Goal: Task Accomplishment & Management: Complete application form

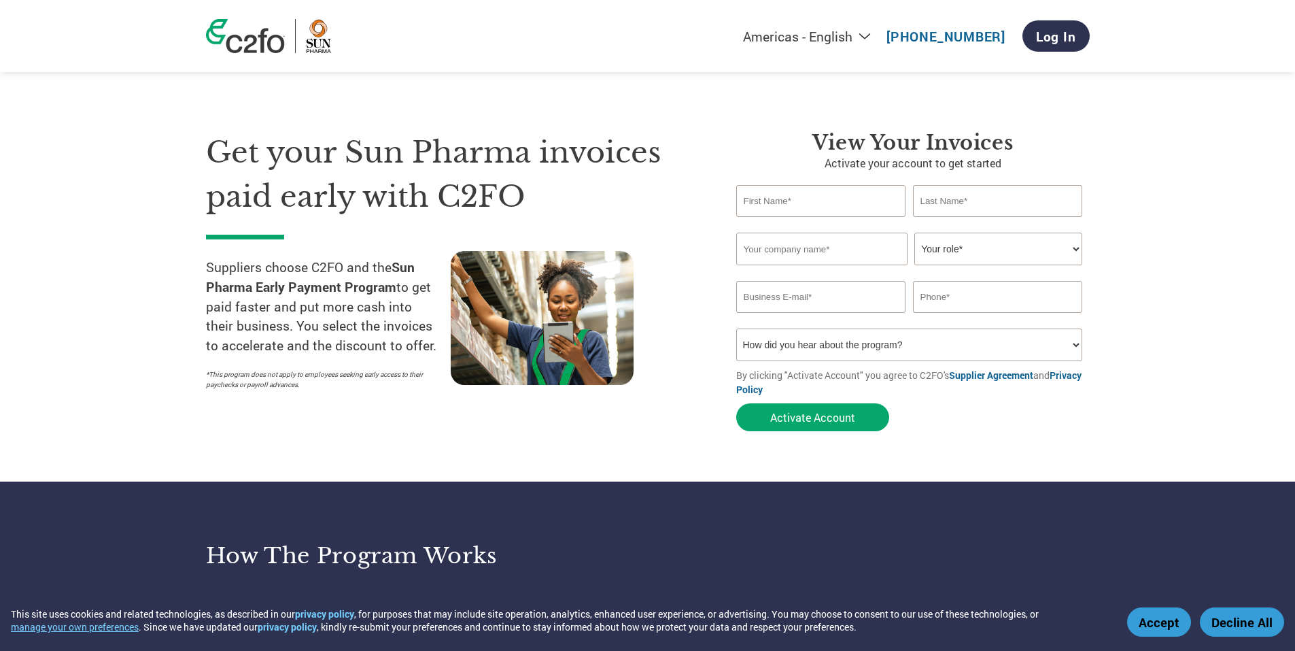
click at [993, 233] on select "Your role* CFO Controller Credit Manager Finance Director Treasurer CEO Preside…" at bounding box center [998, 248] width 168 height 33
click at [993, 237] on select "Your role* CFO Controller Credit Manager Finance Director Treasurer CEO Preside…" at bounding box center [998, 248] width 168 height 33
click at [803, 194] on input "text" at bounding box center [821, 201] width 170 height 32
type input "[PERSON_NAME]"
click at [1047, 344] on select "How did you hear about the program? Received a letter Email Social Media Online…" at bounding box center [909, 344] width 347 height 33
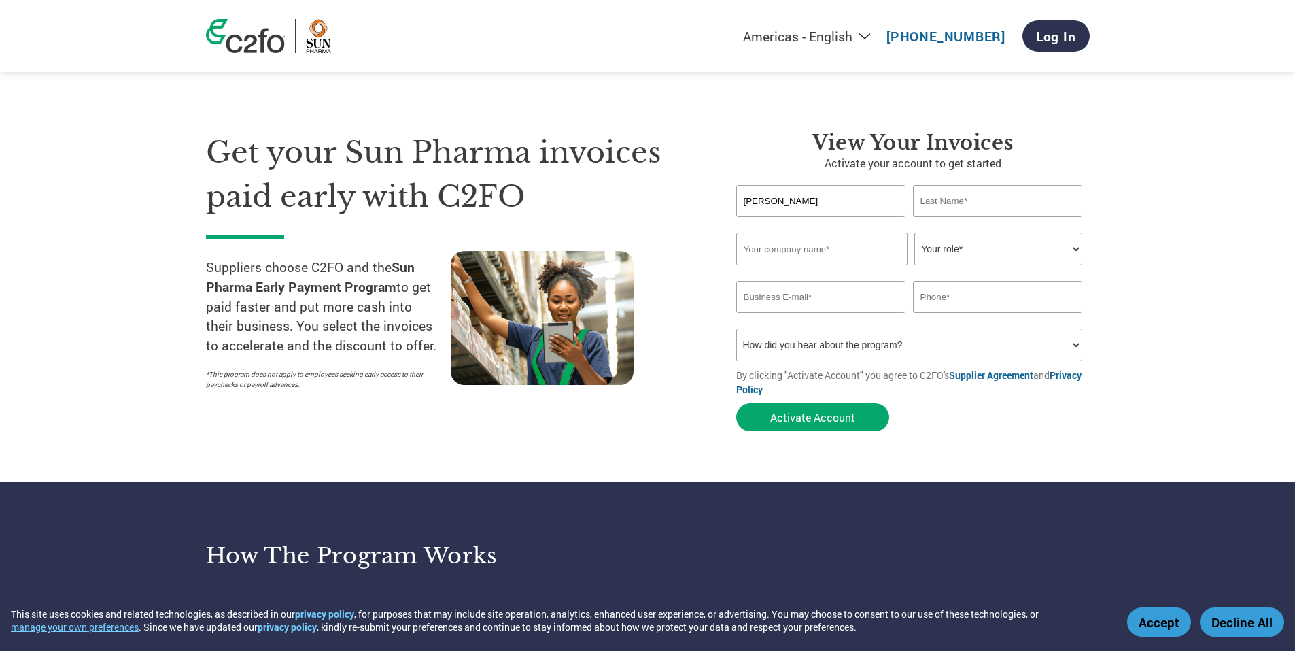
select select "Email"
click at [736, 328] on select "How did you hear about the program? Received a letter Email Social Media Online…" at bounding box center [909, 344] width 347 height 33
click at [815, 201] on input "[PERSON_NAME]" at bounding box center [821, 201] width 170 height 32
type input "Manish"
type input "[PERSON_NAME]"
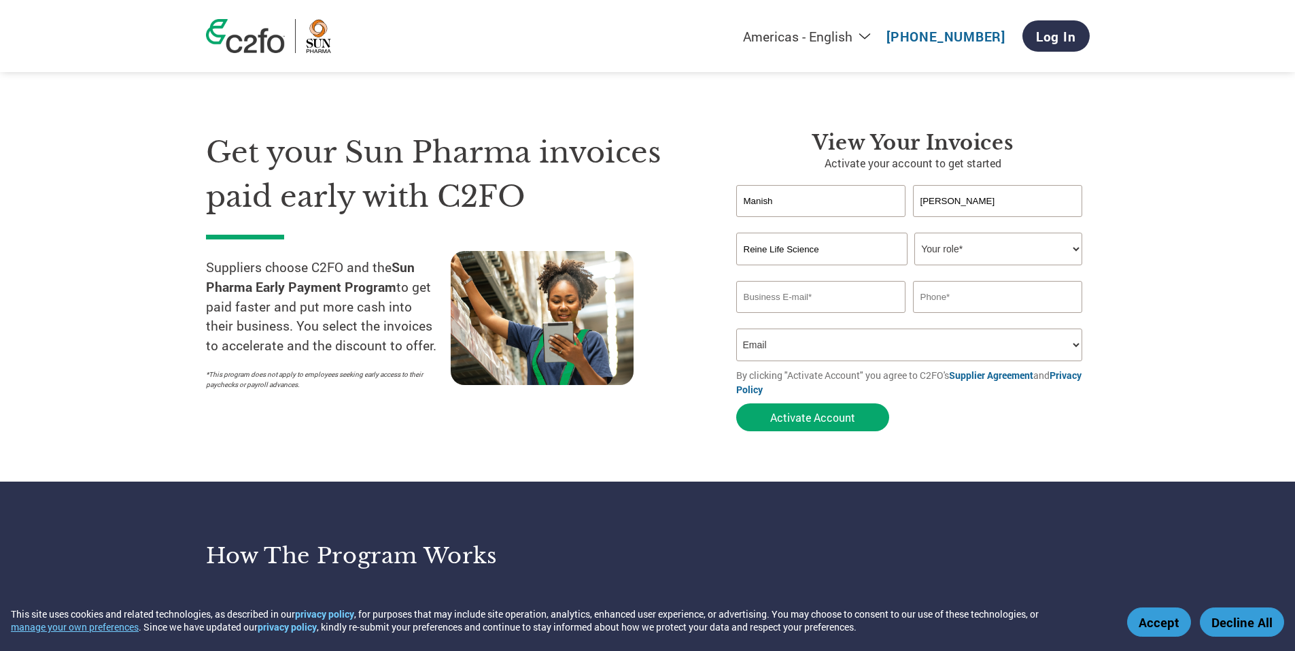
type input "Reine Life Science"
select select "CFO"
click at [921, 254] on select "Your role* CFO Controller Credit Manager Finance Director Treasurer CEO Preside…" at bounding box center [998, 248] width 168 height 33
click at [914, 232] on select "Your role* CFO Controller Credit Manager Finance Director Treasurer CEO Preside…" at bounding box center [998, 248] width 168 height 33
click at [871, 294] on input "email" at bounding box center [821, 297] width 170 height 32
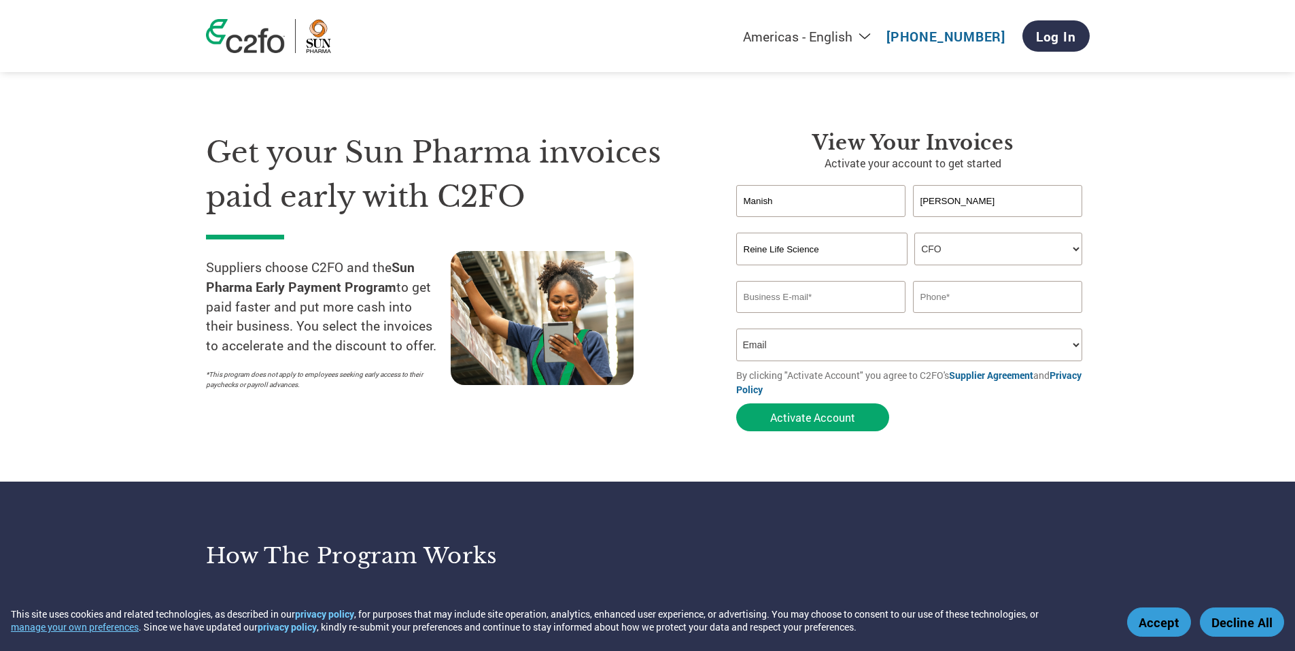
type input "A"
type input "[EMAIL_ADDRESS][DOMAIN_NAME]"
type input "7874138460"
click at [839, 427] on button "Activate Account" at bounding box center [812, 417] width 153 height 28
